Goal: Task Accomplishment & Management: Complete application form

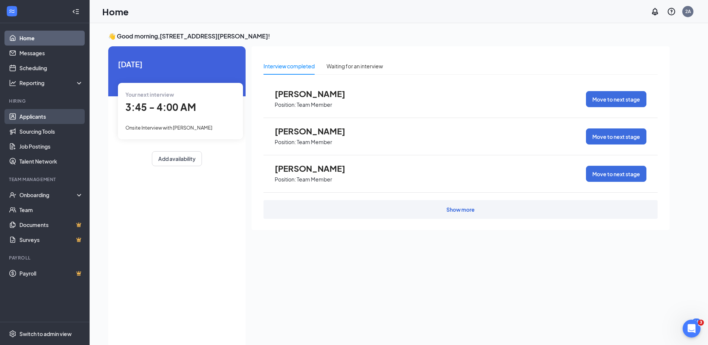
click at [57, 122] on link "Applicants" at bounding box center [51, 116] width 64 height 15
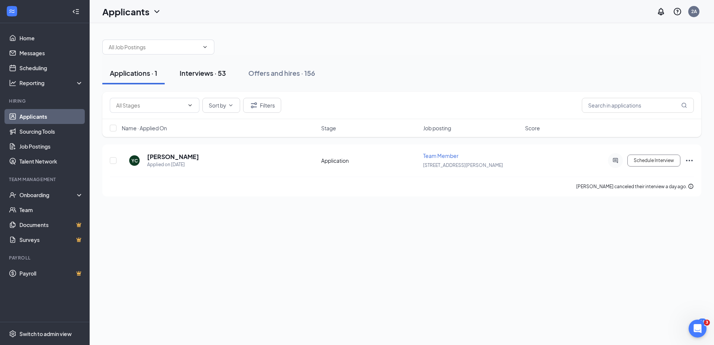
click at [192, 75] on div "Interviews · 53" at bounding box center [203, 72] width 46 height 9
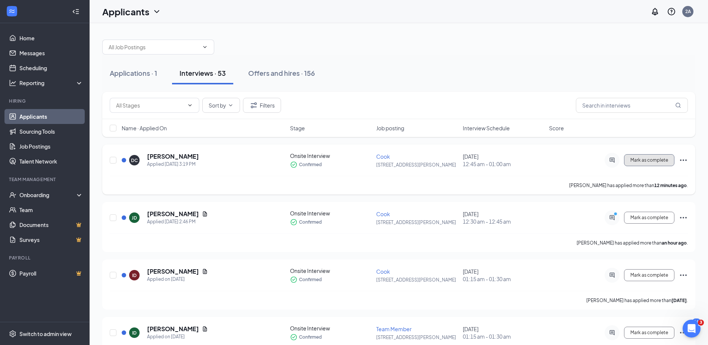
click at [654, 164] on button "Mark as complete" at bounding box center [649, 160] width 50 height 12
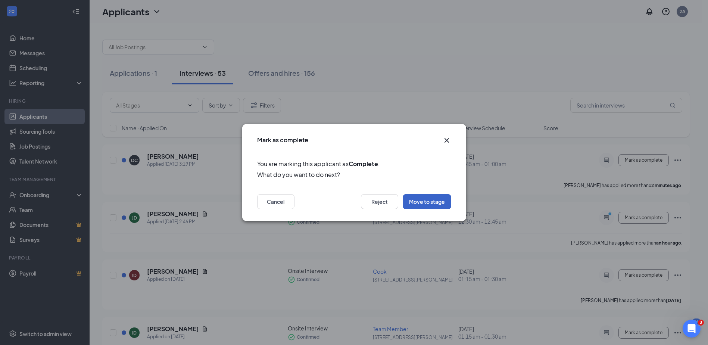
click at [415, 199] on button "Move to stage" at bounding box center [427, 201] width 49 height 15
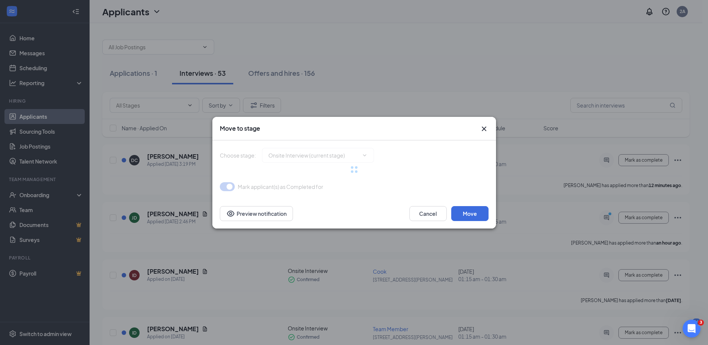
type input "Hiring Complete (final stage)"
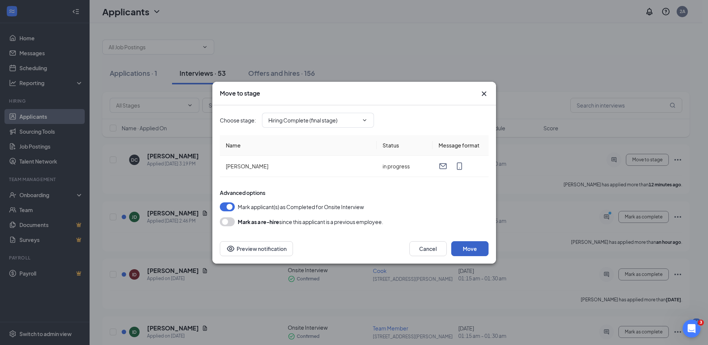
click at [480, 251] on button "Move" at bounding box center [470, 248] width 37 height 15
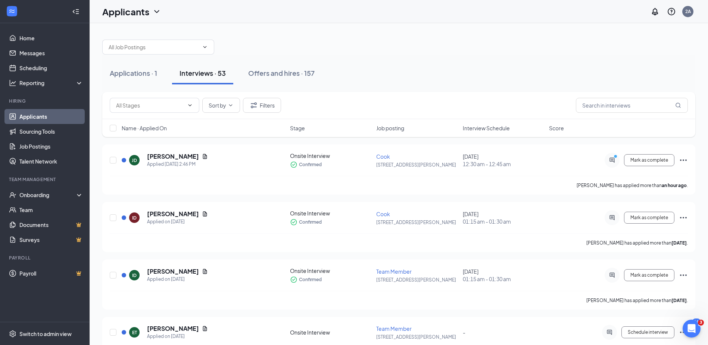
click at [43, 116] on link "Applicants" at bounding box center [51, 116] width 64 height 15
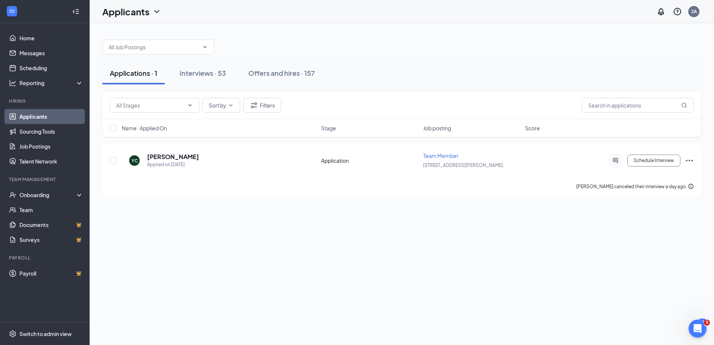
click at [47, 115] on link "Applicants" at bounding box center [51, 116] width 64 height 15
click at [43, 195] on div "Onboarding" at bounding box center [48, 194] width 58 height 7
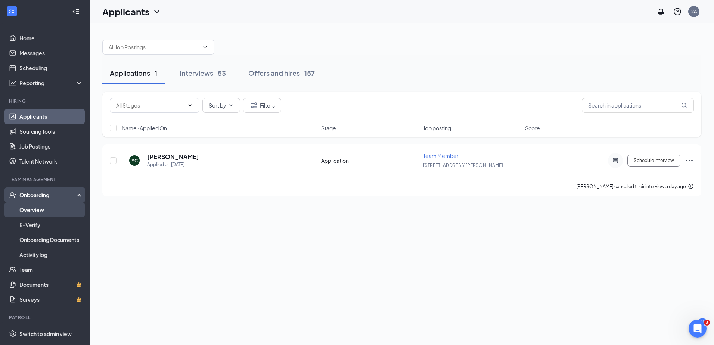
click at [40, 210] on link "Overview" at bounding box center [51, 209] width 64 height 15
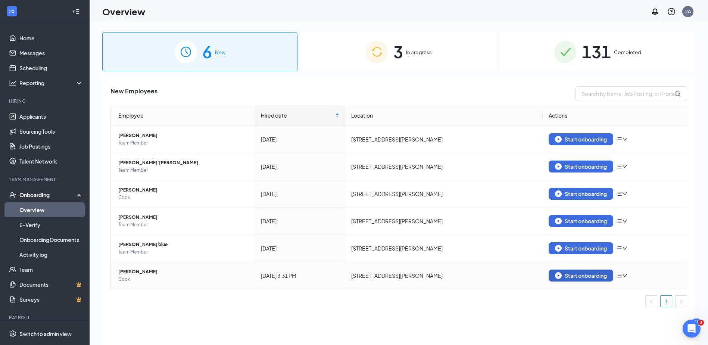
click at [599, 273] on div "Start onboarding" at bounding box center [581, 275] width 52 height 7
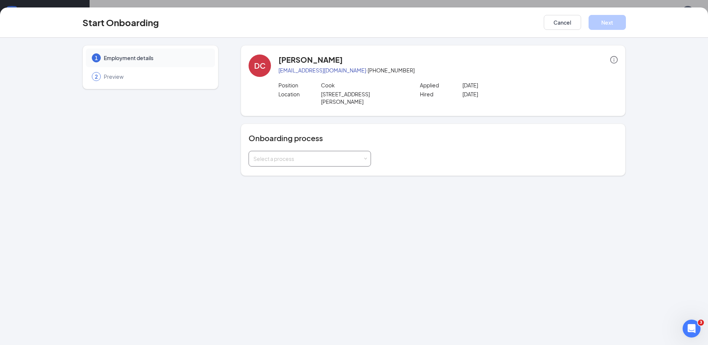
click at [350, 155] on div "Select a process" at bounding box center [308, 158] width 109 height 7
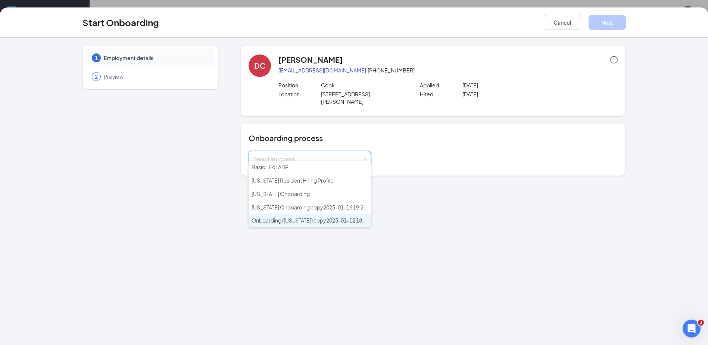
click at [307, 223] on span "Onboarding ([US_STATE]) copy2023-01-12 18:55:51" at bounding box center [314, 220] width 125 height 7
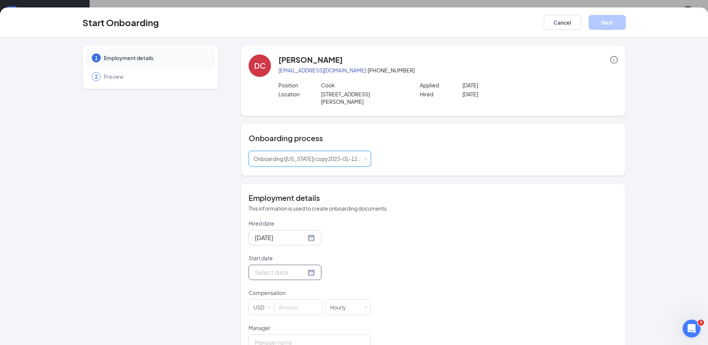
click at [304, 268] on div at bounding box center [285, 272] width 60 height 9
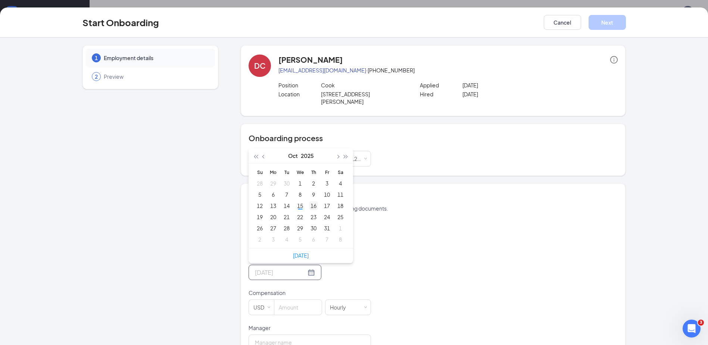
type input "[DATE]"
click at [309, 201] on div "16" at bounding box center [313, 205] width 9 height 9
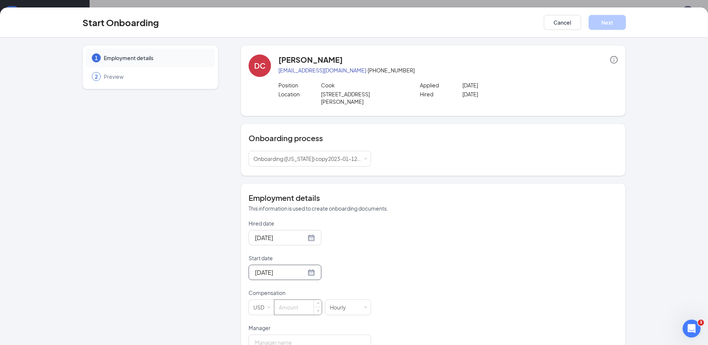
drag, startPoint x: 297, startPoint y: 297, endPoint x: 304, endPoint y: 304, distance: 9.8
click at [295, 300] on input at bounding box center [298, 307] width 47 height 15
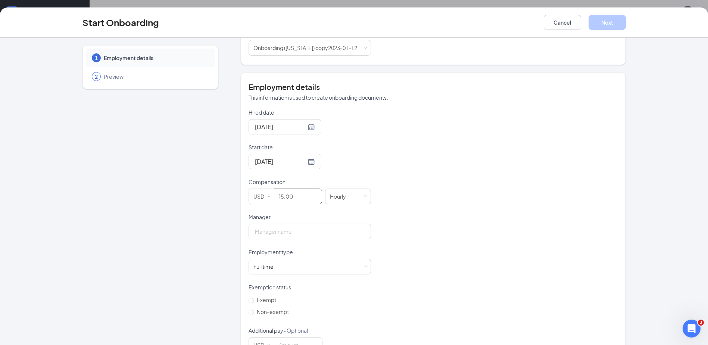
scroll to position [112, 0]
type input "15"
click at [307, 224] on input "Manager" at bounding box center [310, 231] width 123 height 16
type input "TADAMS"
click at [250, 309] on input "Non-exempt" at bounding box center [251, 311] width 5 height 5
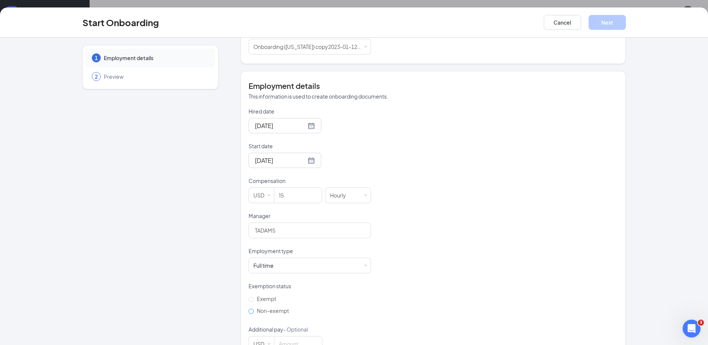
radio input "true"
click at [611, 24] on button "Next" at bounding box center [607, 22] width 37 height 15
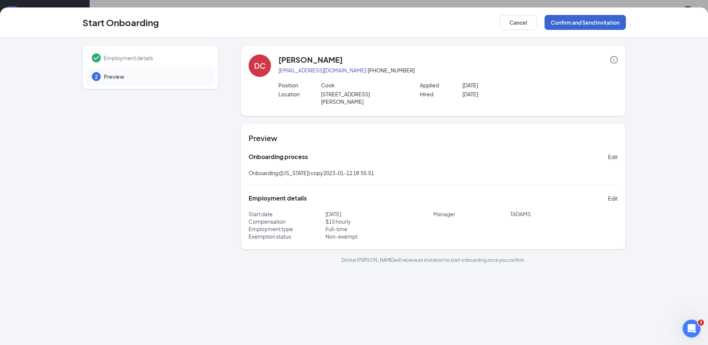
scroll to position [0, 0]
click at [590, 19] on button "Confirm and Send Invitation" at bounding box center [585, 22] width 81 height 15
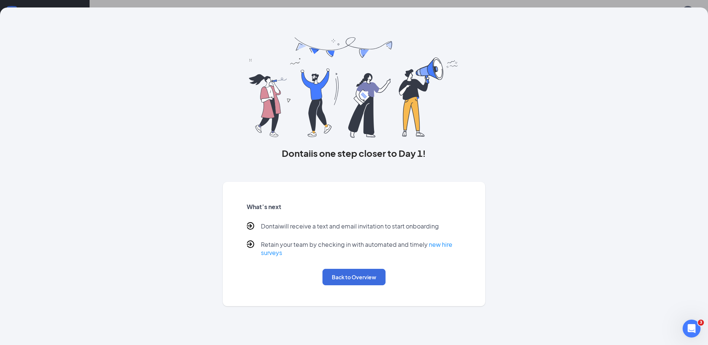
drag, startPoint x: 529, startPoint y: 246, endPoint x: 525, endPoint y: 283, distance: 37.2
drag, startPoint x: 525, startPoint y: 283, endPoint x: 367, endPoint y: 280, distance: 158.4
click at [367, 280] on button "Back to Overview" at bounding box center [354, 277] width 63 height 16
